Goal: Task Accomplishment & Management: Complete application form

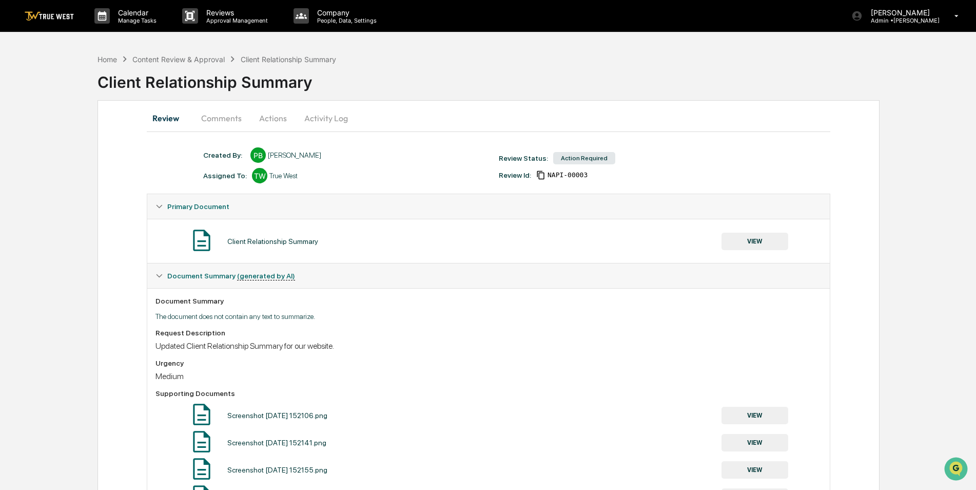
click at [756, 242] on button "VIEW" at bounding box center [755, 241] width 67 height 17
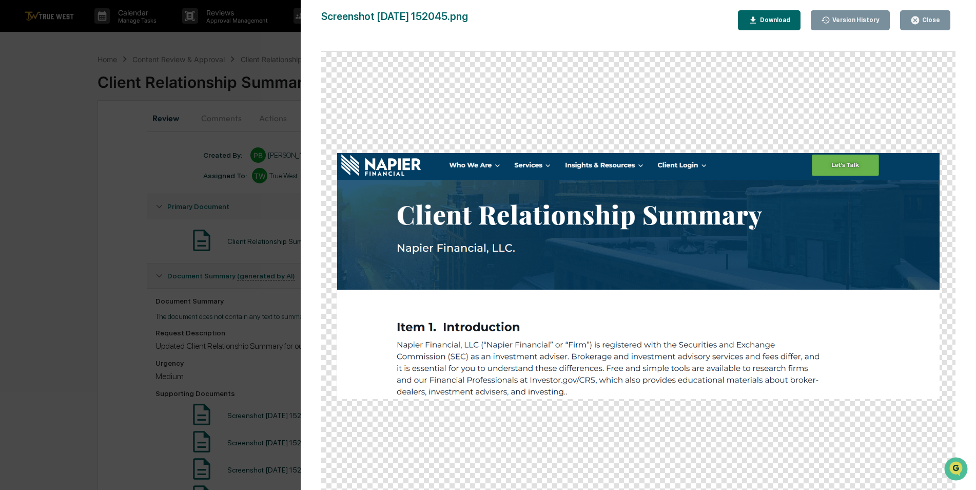
click at [79, 289] on div "Version History [DATE] 07:25 PM [PERSON_NAME] Screenshot [DATE] 152045.png Clos…" at bounding box center [488, 245] width 976 height 490
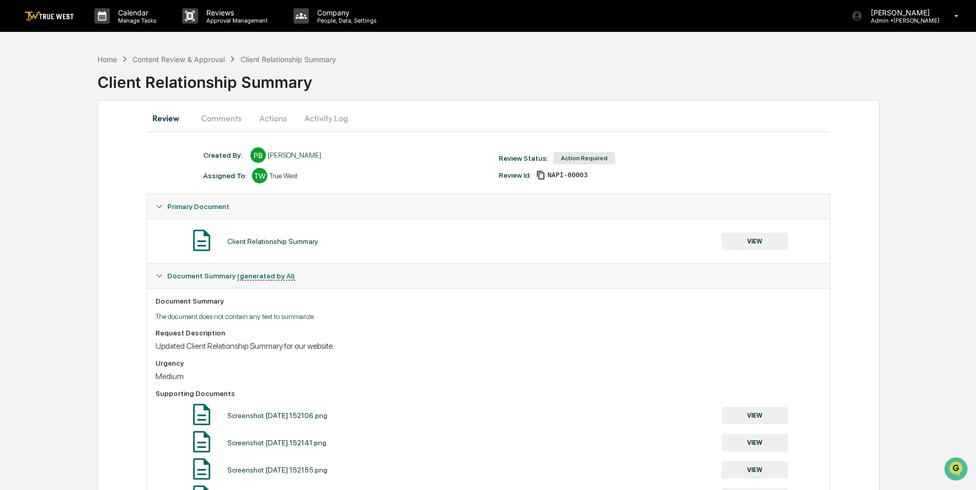
click at [742, 412] on button "VIEW" at bounding box center [755, 415] width 67 height 17
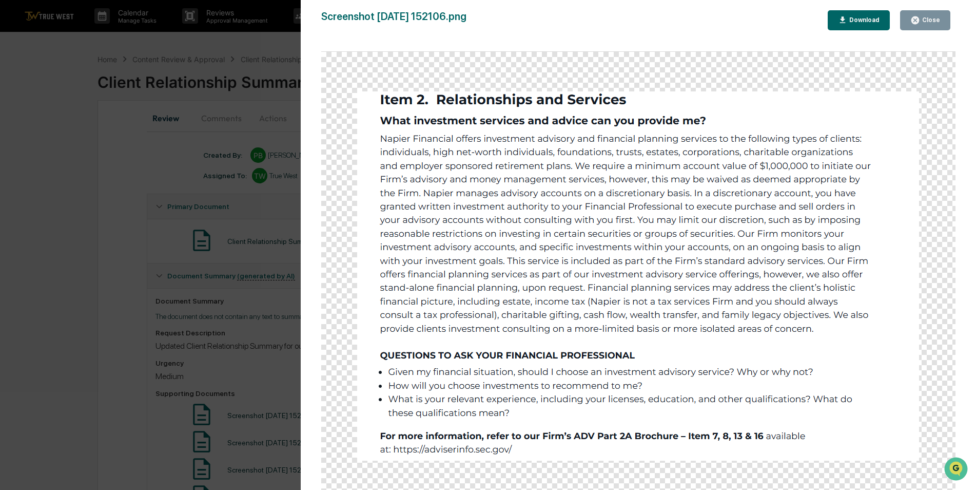
click at [144, 424] on div "Version History [DATE] 07:25 PM [PERSON_NAME] Screenshot [DATE] 152106.png Clos…" at bounding box center [488, 245] width 976 height 490
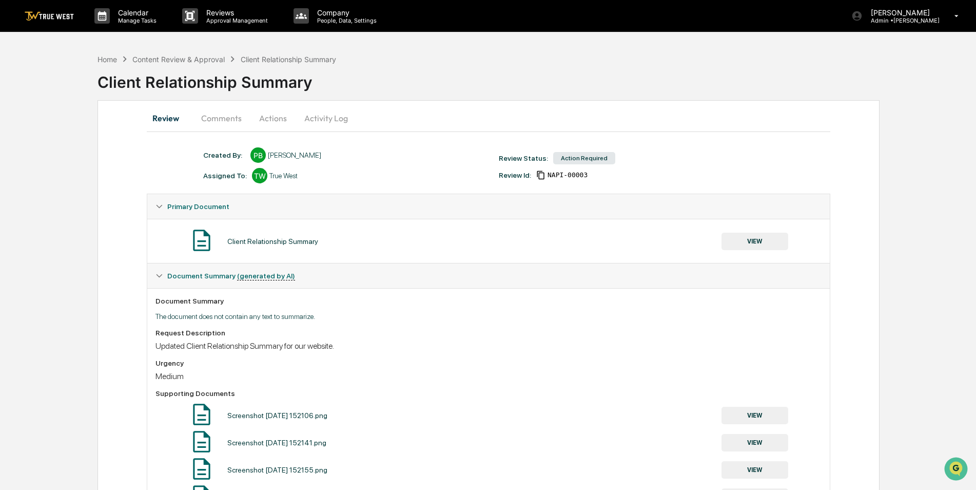
click at [772, 450] on button "VIEW" at bounding box center [755, 442] width 67 height 17
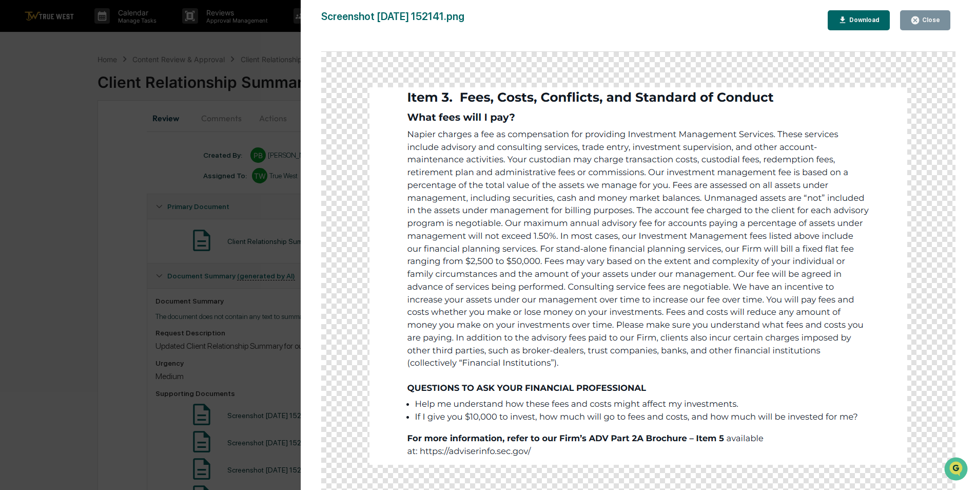
click at [68, 305] on div "Version History [DATE] 07:25 PM [PERSON_NAME] Screenshot [DATE] 152141.png Clos…" at bounding box center [488, 245] width 976 height 490
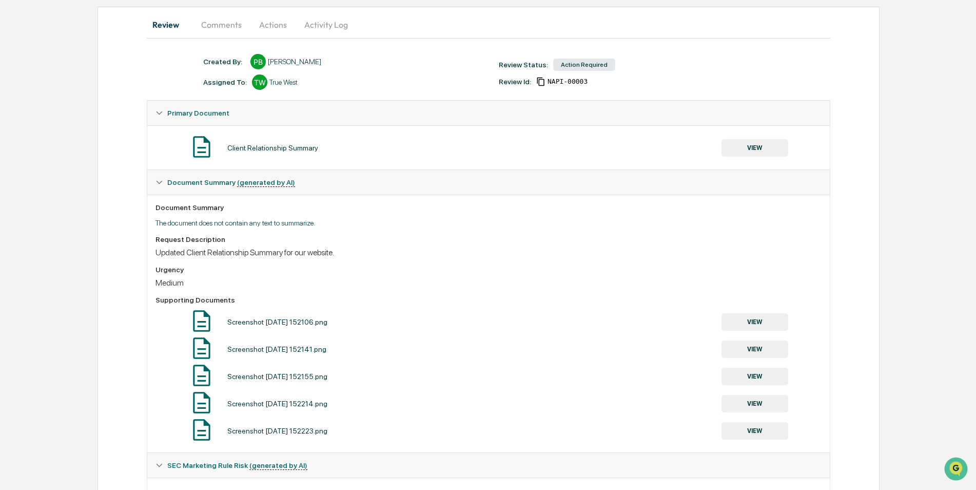
scroll to position [103, 0]
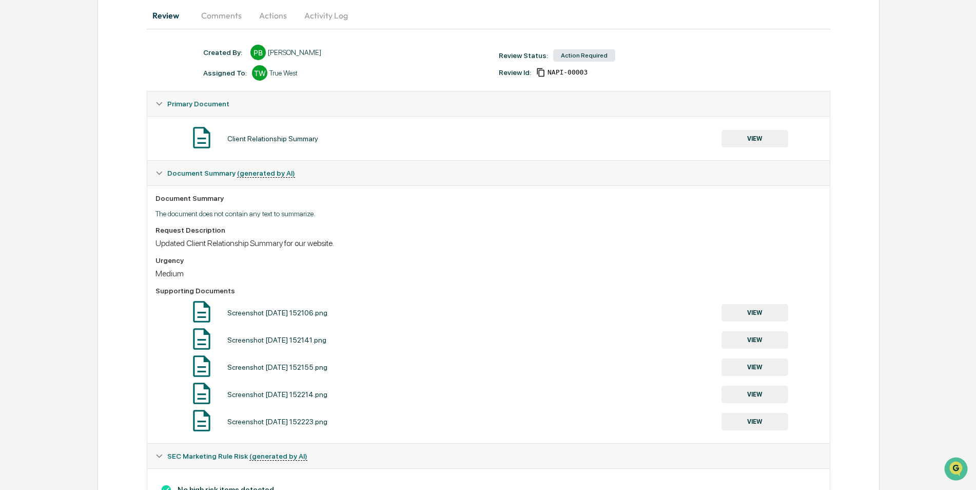
click at [776, 386] on button "VIEW" at bounding box center [755, 394] width 67 height 17
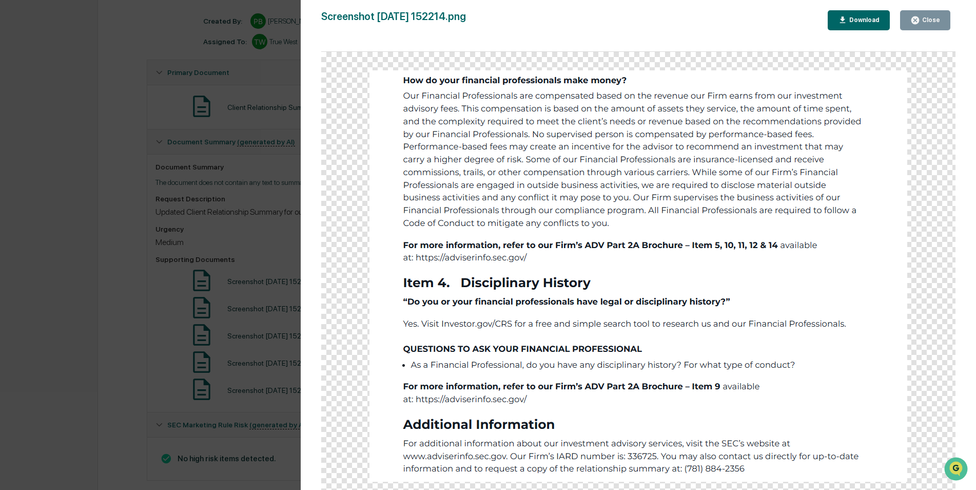
scroll to position [151, 0]
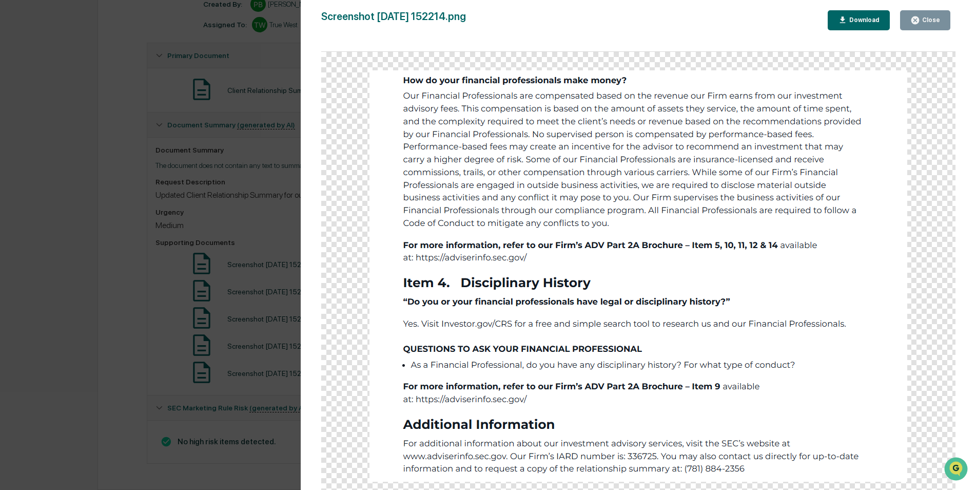
click at [149, 317] on div "Version History [DATE] 07:25 PM [PERSON_NAME] Screenshot [DATE] 152214.png Clos…" at bounding box center [488, 245] width 976 height 490
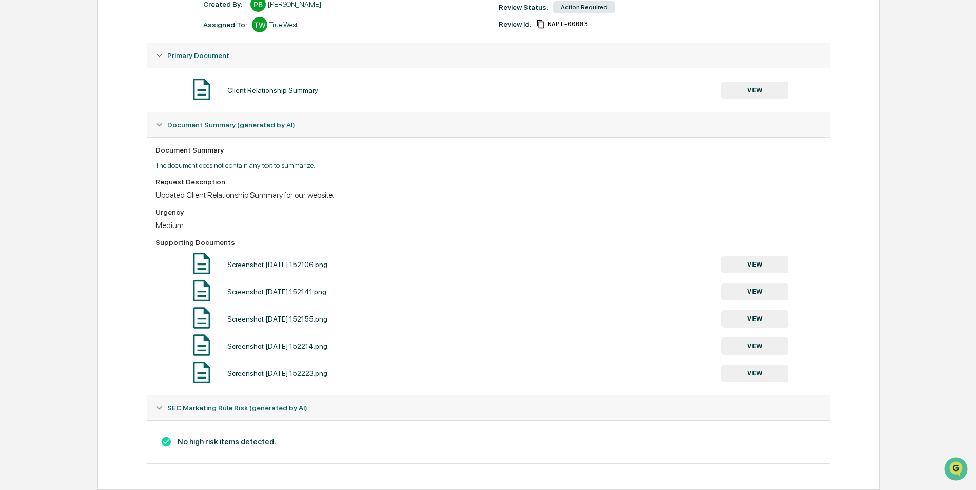
click at [749, 376] on button "VIEW" at bounding box center [755, 373] width 67 height 17
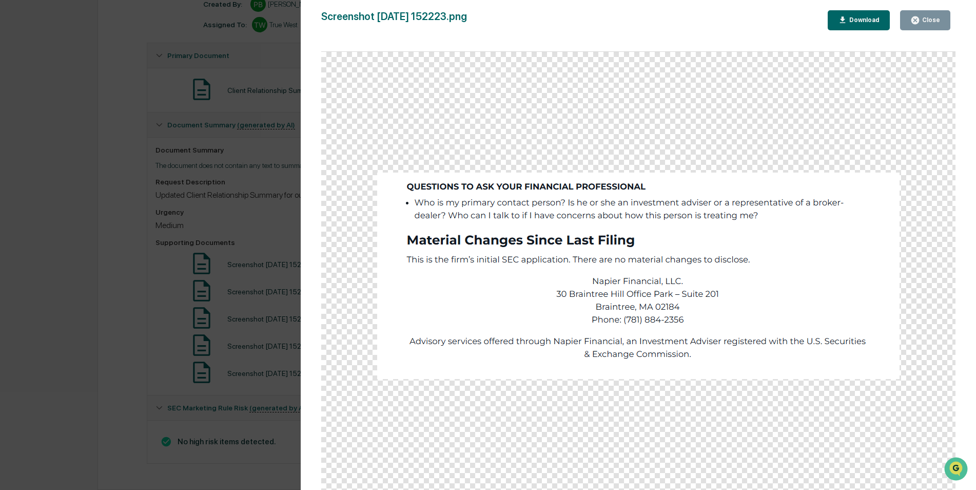
click at [113, 309] on div "Version History [DATE] 07:25 PM [PERSON_NAME] Screenshot [DATE] 152223.png Clos…" at bounding box center [488, 245] width 976 height 490
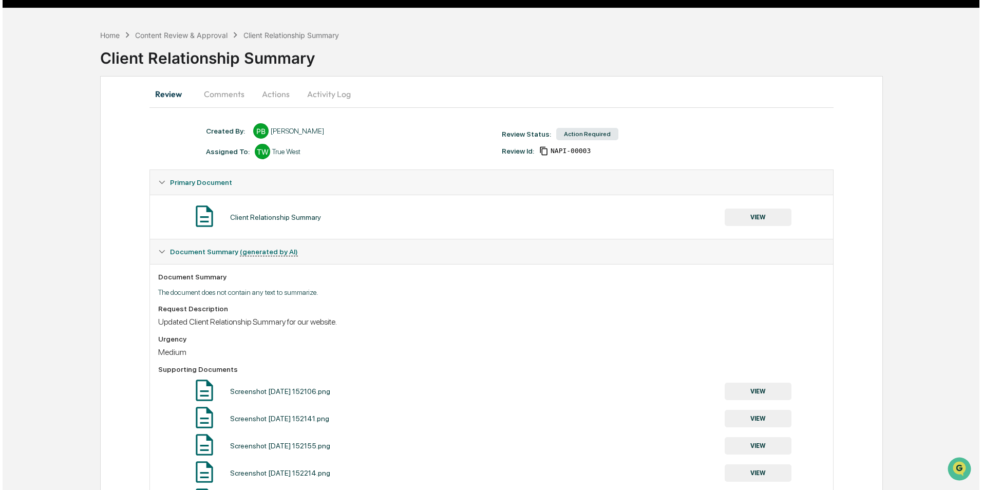
scroll to position [0, 0]
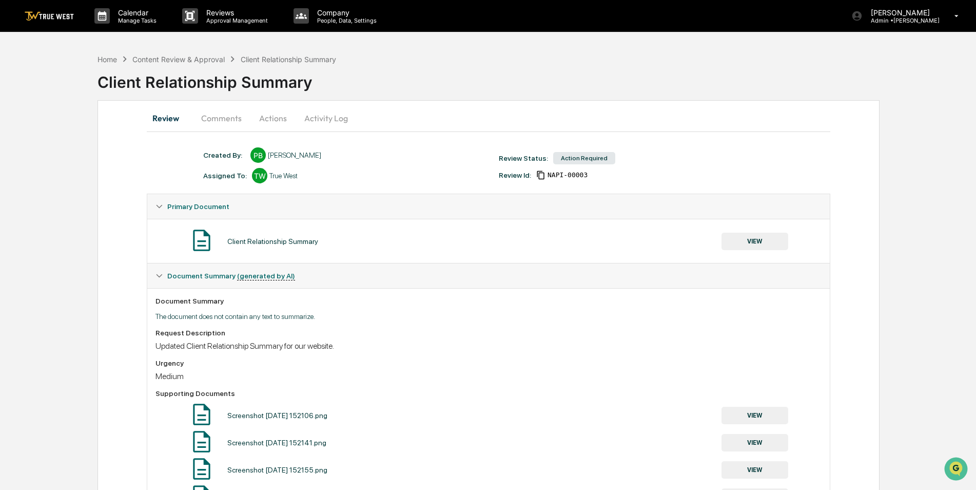
click at [261, 119] on button "Actions" at bounding box center [273, 118] width 46 height 25
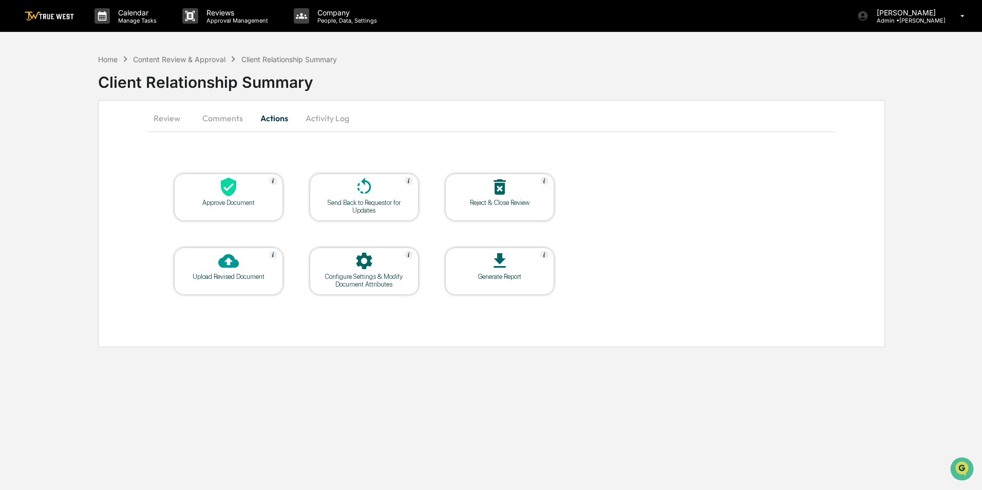
click at [252, 200] on div "Approve Document" at bounding box center [228, 203] width 92 height 8
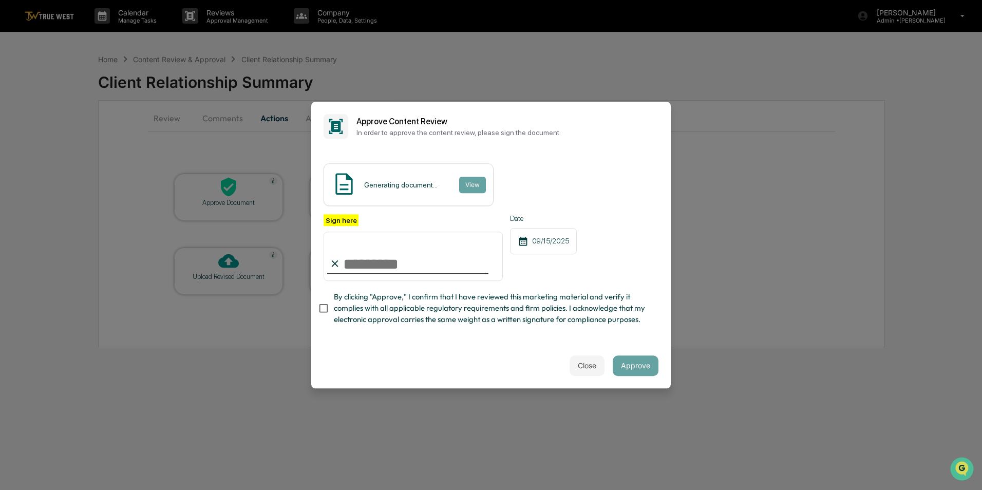
drag, startPoint x: 377, startPoint y: 261, endPoint x: 374, endPoint y: 274, distance: 12.8
click at [377, 261] on input "Sign here" at bounding box center [412, 256] width 179 height 49
type input "*********"
click at [466, 188] on button "View" at bounding box center [471, 185] width 27 height 16
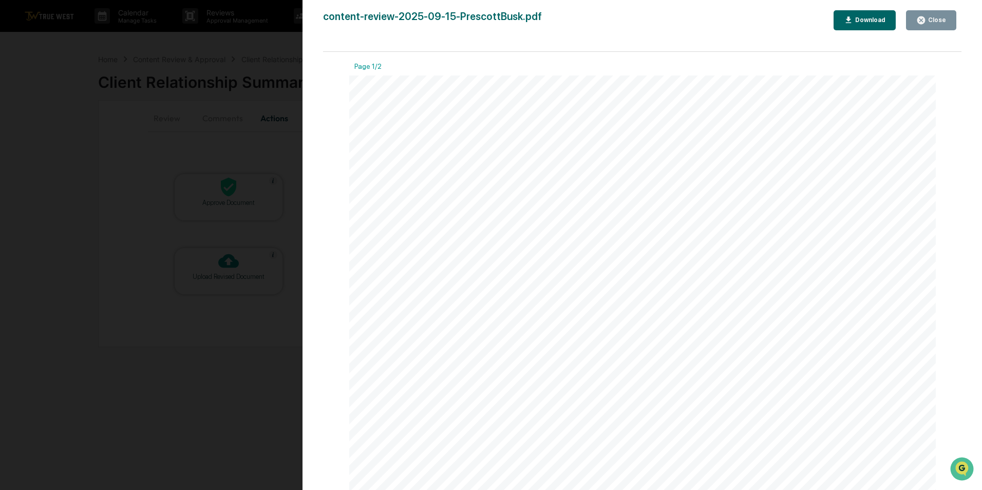
click at [239, 147] on div "Version History [DATE] 09:51 PM [PERSON_NAME] content-review-2025-09-15-Prescot…" at bounding box center [491, 245] width 982 height 490
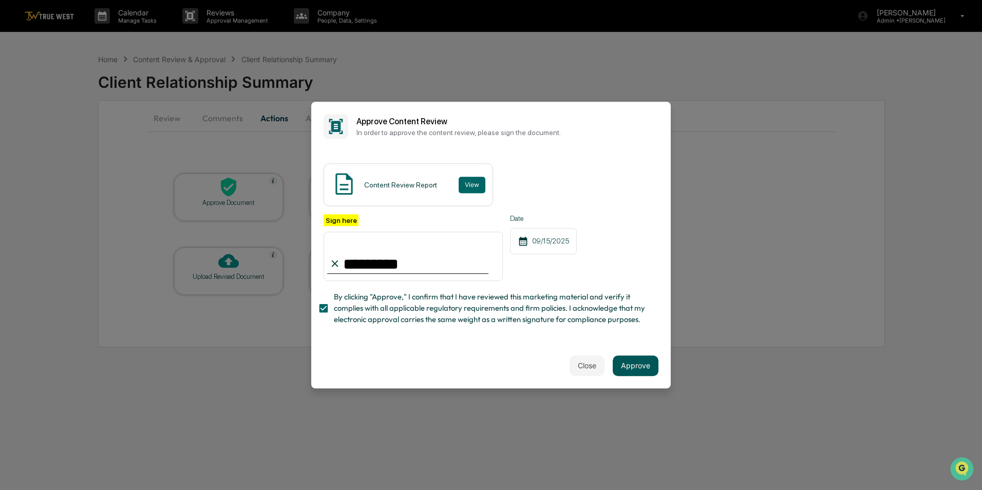
click at [628, 368] on button "Approve" at bounding box center [635, 365] width 46 height 21
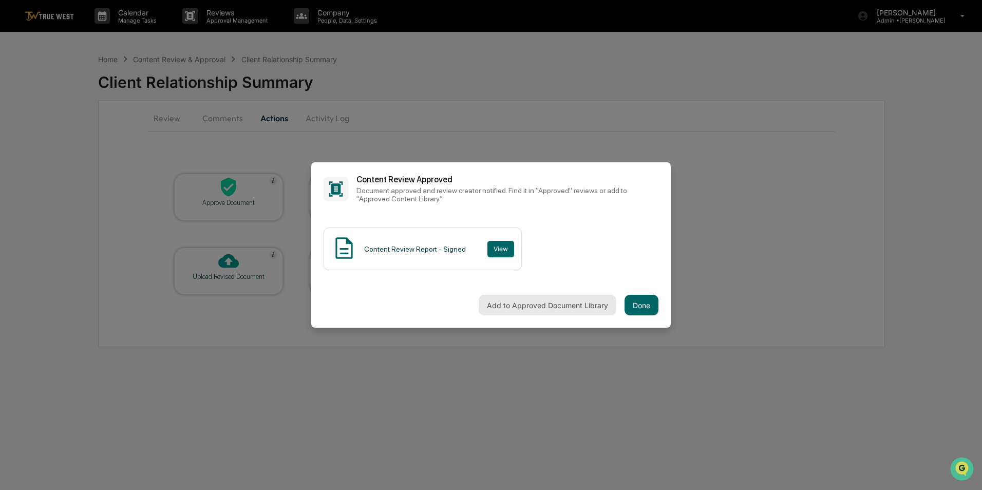
click at [531, 305] on button "Add to Approved Document Library" at bounding box center [547, 305] width 138 height 21
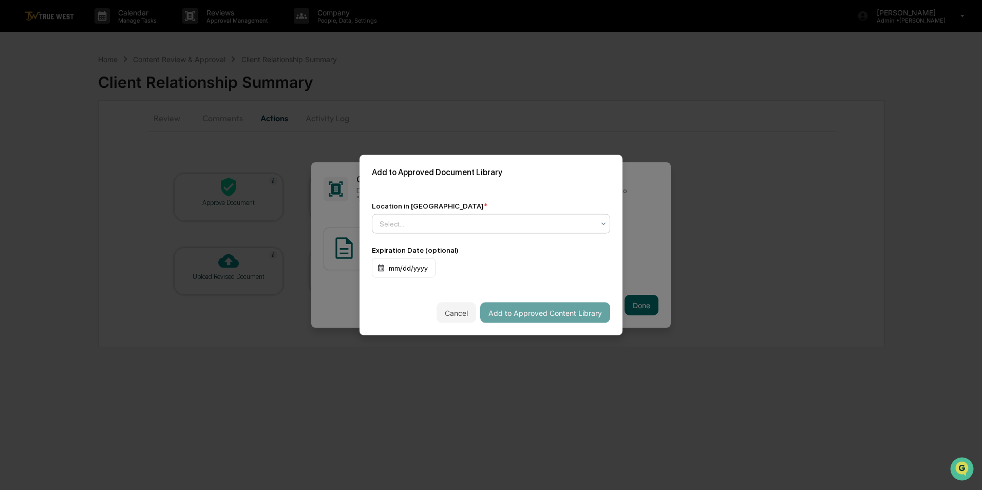
click at [388, 223] on div at bounding box center [486, 224] width 215 height 10
click at [460, 190] on div "Location in Library * Use Up and Down to choose options, press Enter to select …" at bounding box center [490, 239] width 263 height 101
click at [391, 223] on div at bounding box center [486, 224] width 215 height 10
click at [406, 247] on div "Approved Content Library" at bounding box center [490, 248] width 237 height 21
click at [549, 313] on button "Add to Approved Content Library" at bounding box center [545, 312] width 130 height 21
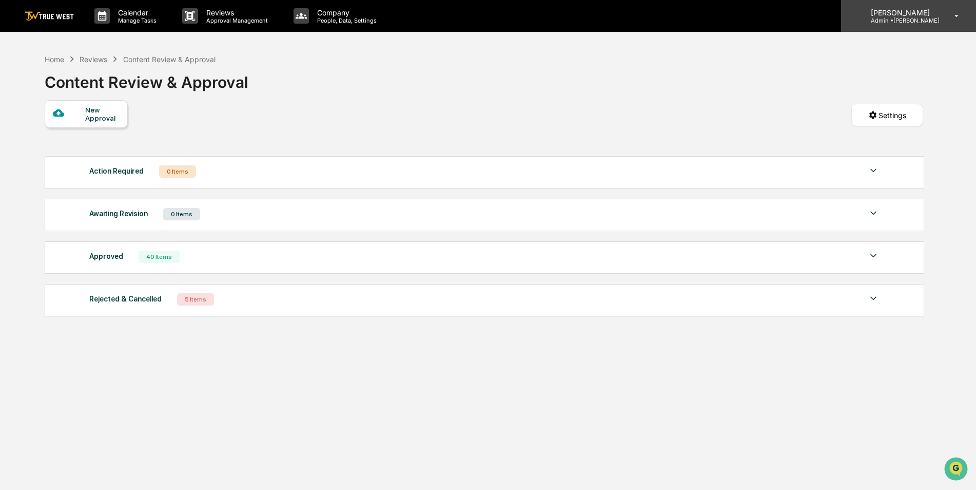
click at [907, 14] on p "[PERSON_NAME]" at bounding box center [901, 12] width 77 height 9
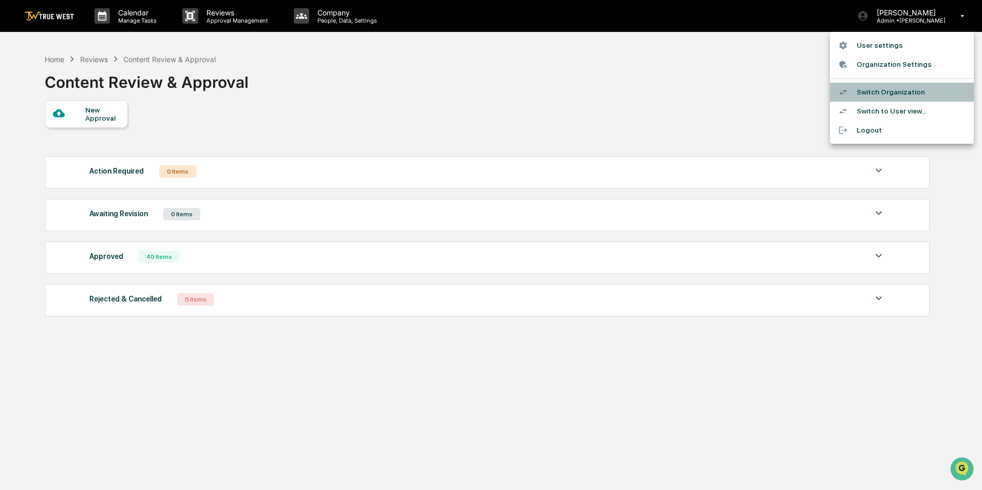
click at [871, 94] on li "Switch Organization" at bounding box center [902, 92] width 144 height 19
